Goal: Find specific page/section: Find specific page/section

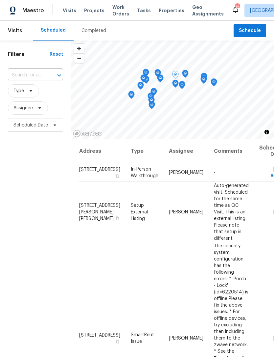
click at [165, 13] on span "Properties" at bounding box center [172, 10] width 26 height 7
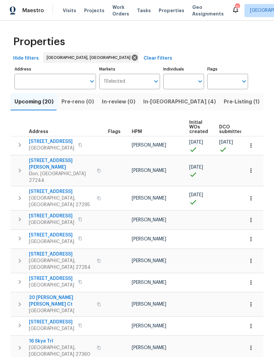
click at [141, 83] on input "Markets" at bounding box center [137, 81] width 25 height 15
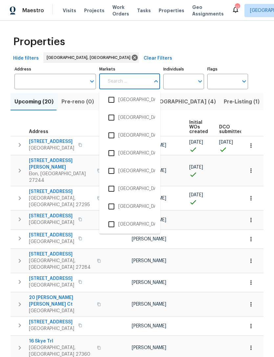
scroll to position [1084, 0]
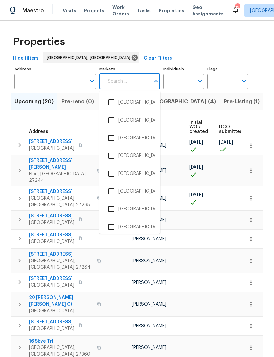
click at [113, 120] on input "checkbox" at bounding box center [112, 120] width 14 height 14
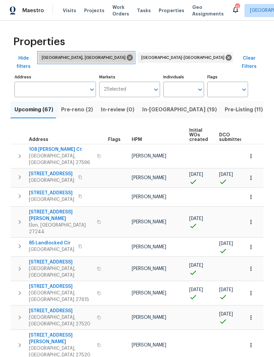
click at [126, 59] on icon at bounding box center [129, 57] width 7 height 7
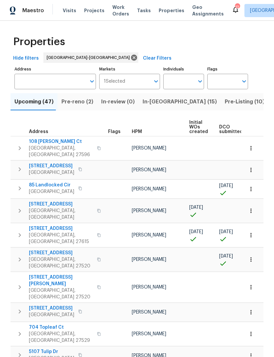
click at [76, 107] on button "Pre-reno (2)" at bounding box center [78, 101] width 40 height 17
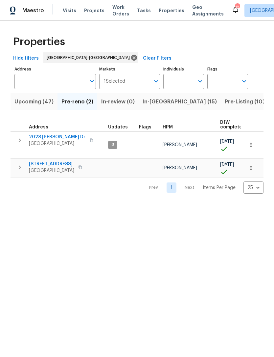
click at [40, 104] on span "Upcoming (47)" at bounding box center [33, 101] width 39 height 9
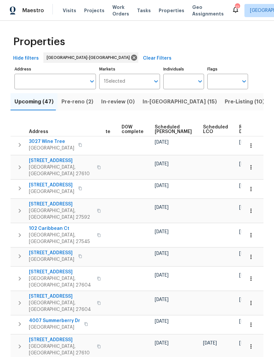
scroll to position [0, 165]
click at [240, 132] on span "Ready Date" at bounding box center [247, 129] width 14 height 9
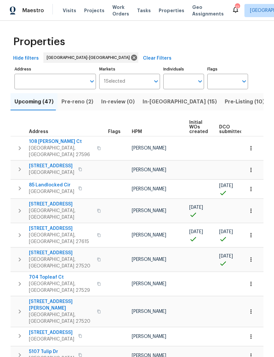
click at [20, 165] on icon "button" at bounding box center [20, 169] width 8 height 8
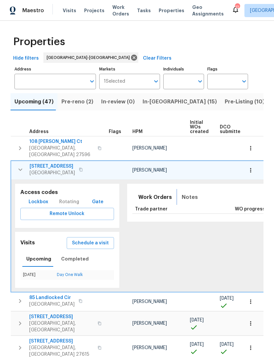
click at [184, 193] on span "Notes" at bounding box center [190, 196] width 16 height 9
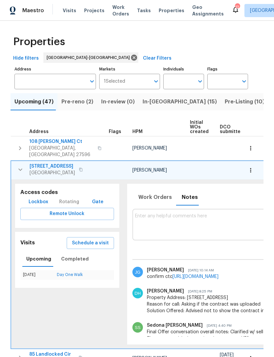
click at [25, 165] on button "button" at bounding box center [20, 169] width 13 height 13
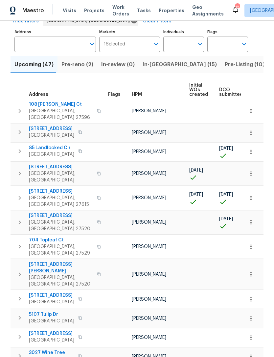
scroll to position [38, 0]
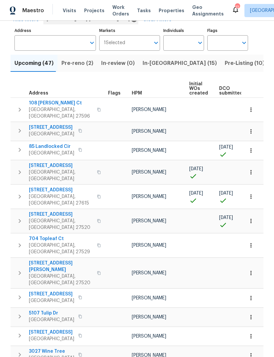
click at [18, 235] on button "button" at bounding box center [19, 245] width 13 height 20
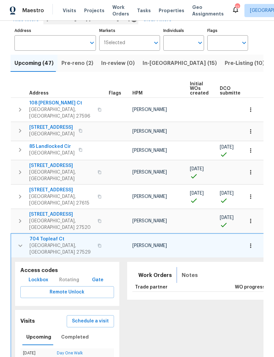
click at [185, 270] on span "Notes" at bounding box center [190, 274] width 16 height 9
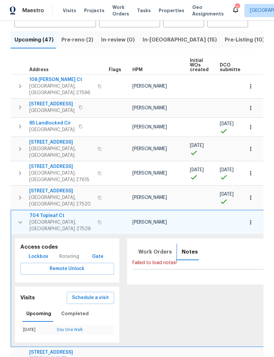
scroll to position [62, 0]
click at [48, 212] on span "704 Topleaf Ct" at bounding box center [62, 215] width 64 height 7
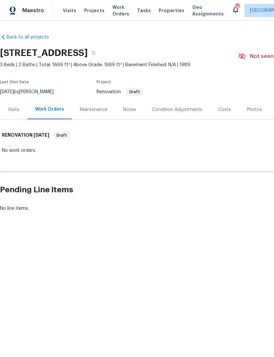
click at [129, 113] on div "Notes" at bounding box center [129, 109] width 29 height 19
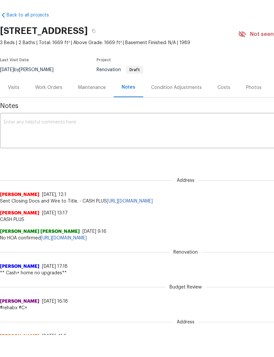
scroll to position [22, 0]
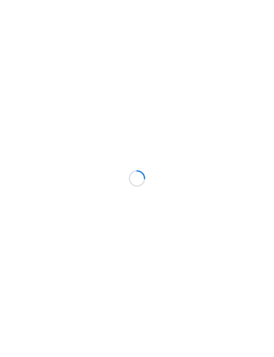
scroll to position [0, 0]
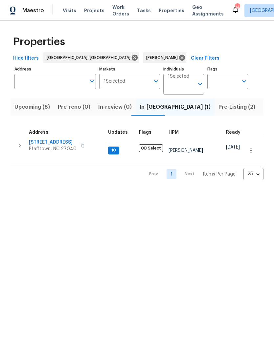
click at [41, 111] on span "Upcoming (8)" at bounding box center [32, 106] width 36 height 9
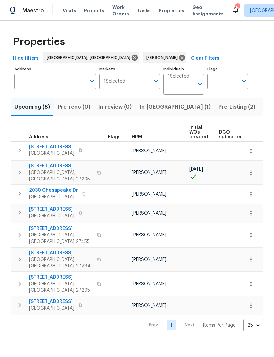
click at [219, 108] on span "Pre-Listing (2)" at bounding box center [237, 106] width 37 height 9
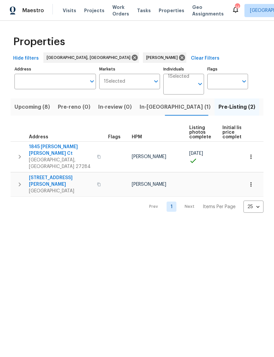
click at [260, 115] on button "Listed (26)" at bounding box center [278, 106] width 36 height 17
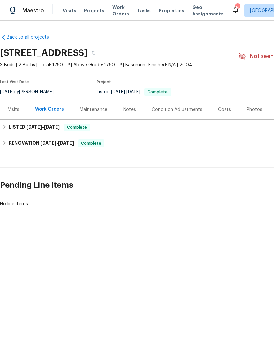
click at [14, 110] on div "Visits" at bounding box center [14, 109] width 12 height 7
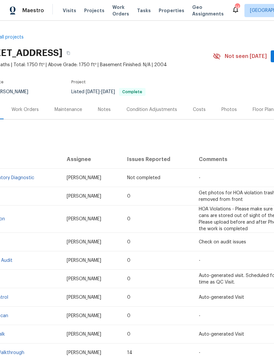
scroll to position [0, 26]
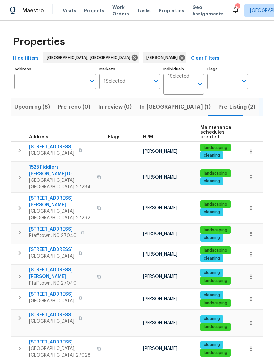
click at [30, 108] on span "Upcoming (8)" at bounding box center [32, 106] width 36 height 9
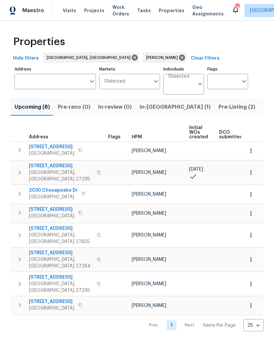
click at [23, 274] on button "button" at bounding box center [19, 284] width 13 height 20
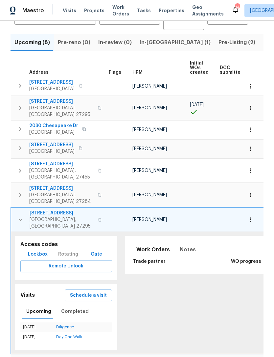
scroll to position [64, 0]
click at [256, 213] on button "button" at bounding box center [251, 220] width 14 height 14
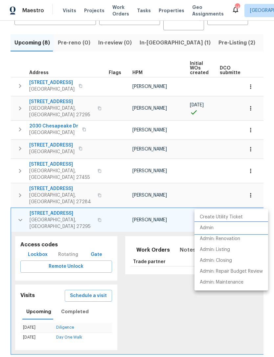
click at [214, 228] on p "Admin" at bounding box center [207, 227] width 14 height 7
